Goal: Information Seeking & Learning: Learn about a topic

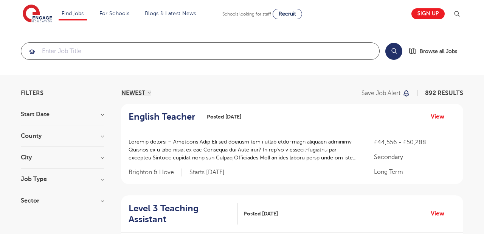
click at [111, 56] on input "search" at bounding box center [200, 51] width 358 height 17
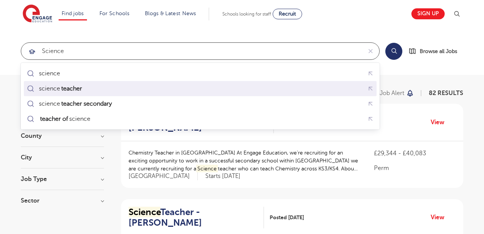
click at [82, 88] on mark "teacher" at bounding box center [71, 88] width 23 height 9
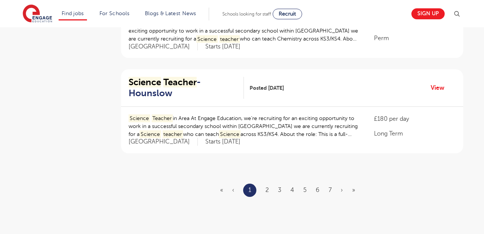
scroll to position [891, 0]
type input "science teacher"
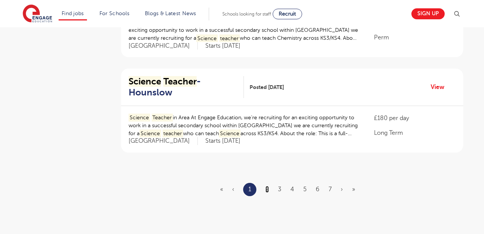
click at [267, 189] on link "2" at bounding box center [267, 189] width 3 height 7
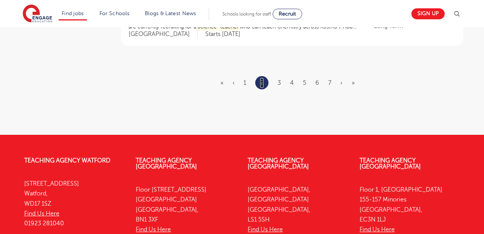
scroll to position [995, 0]
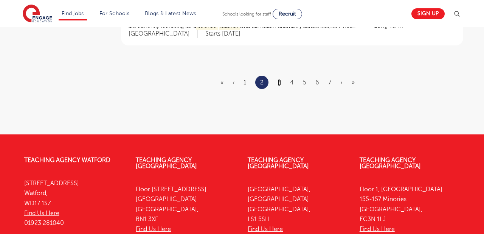
click at [279, 81] on link "3" at bounding box center [279, 82] width 3 height 7
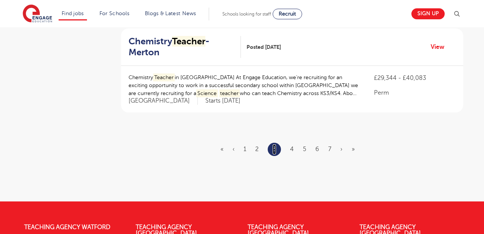
scroll to position [931, 0]
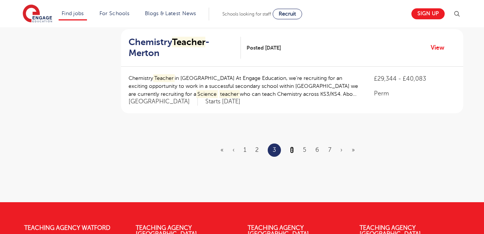
click at [293, 152] on link "4" at bounding box center [292, 149] width 4 height 7
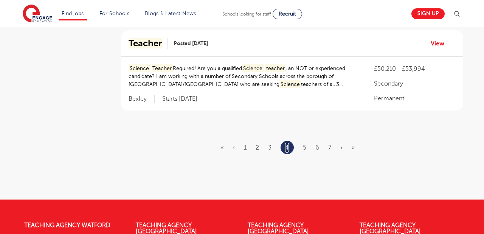
scroll to position [930, 0]
